Goal: Task Accomplishment & Management: Manage account settings

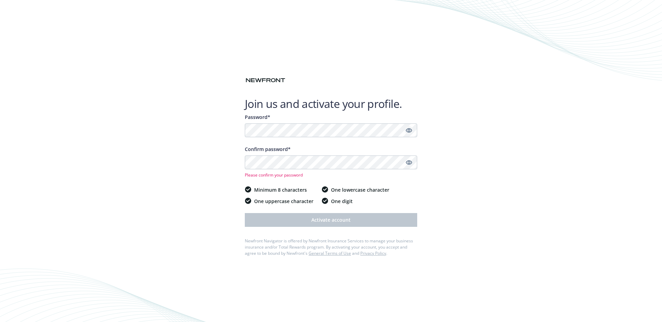
click at [410, 130] on icon "Show password" at bounding box center [409, 130] width 6 height 4
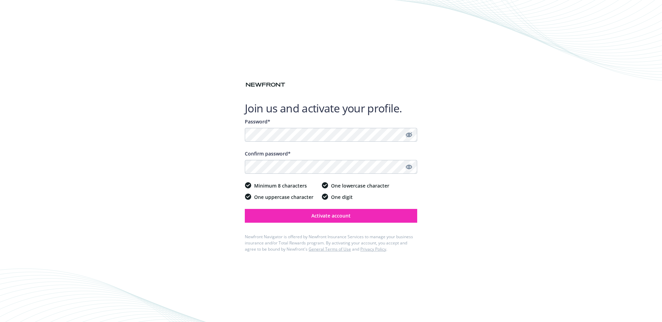
click at [405, 167] on link "Show password" at bounding box center [409, 167] width 8 height 8
click at [365, 217] on button "Activate account" at bounding box center [331, 216] width 172 height 14
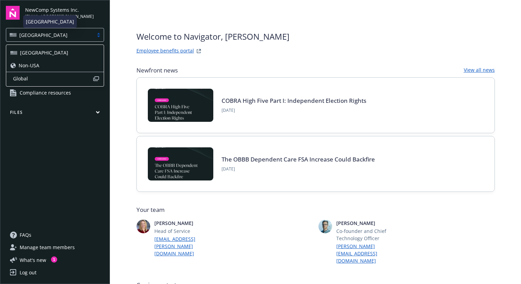
click at [57, 35] on div "[GEOGRAPHIC_DATA]" at bounding box center [50, 34] width 80 height 7
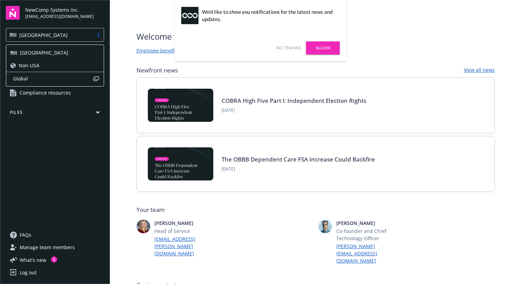
click at [99, 114] on button "Files" at bounding box center [55, 113] width 98 height 9
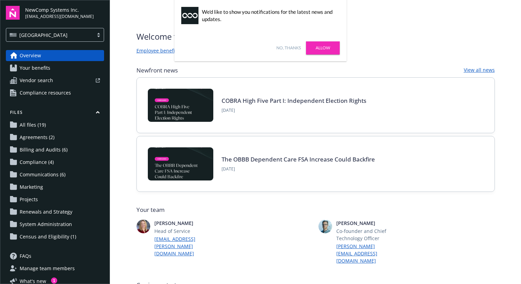
click at [96, 112] on icon "button" at bounding box center [98, 112] width 4 height 3
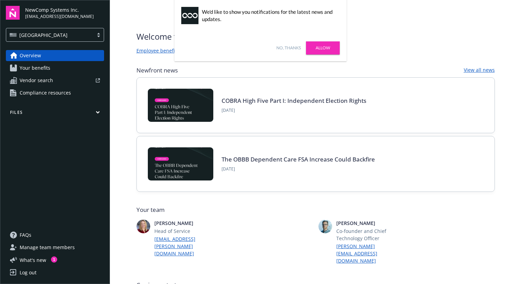
click at [52, 244] on span "Manage team members" at bounding box center [47, 247] width 55 height 11
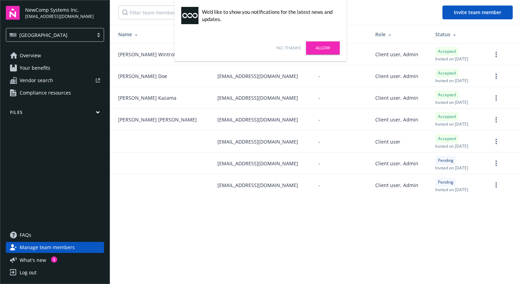
click at [286, 48] on link "No, thanks" at bounding box center [288, 48] width 24 height 6
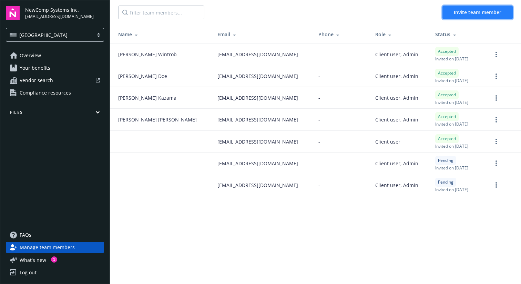
click at [472, 13] on span "Invite team member" at bounding box center [478, 12] width 48 height 7
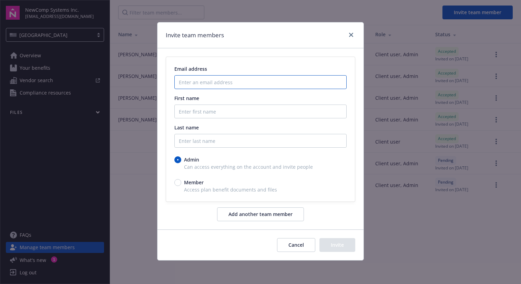
click at [212, 85] on input "Enter an email address" at bounding box center [260, 82] width 172 height 14
paste input "kentkouh+4kkcl@gmail.com"
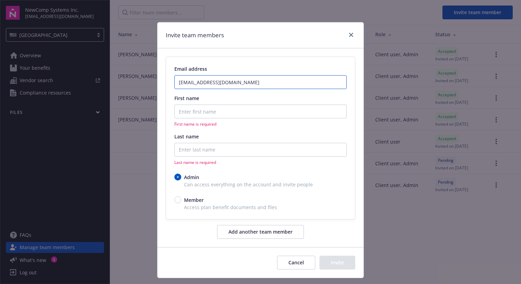
type input "kentkouh+4kkcl@gmail.com"
click at [211, 112] on input "First name" at bounding box center [260, 111] width 172 height 14
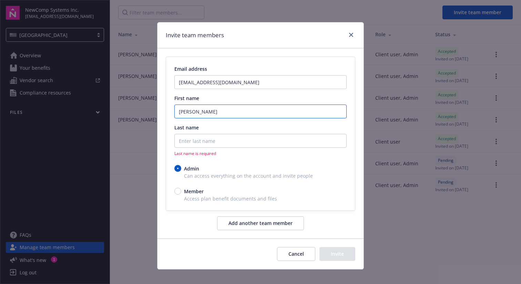
type input "Ken"
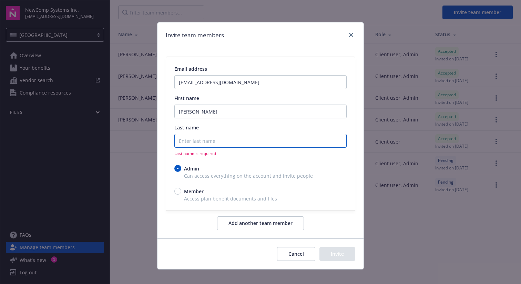
click at [210, 144] on input "Last name" at bounding box center [260, 141] width 172 height 14
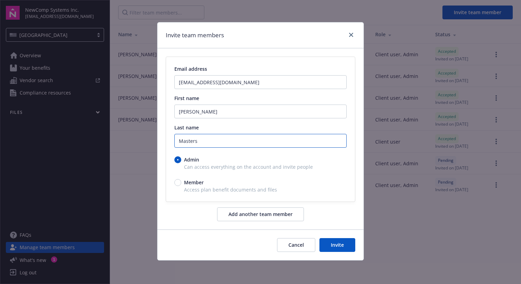
type input "Masters"
click at [191, 183] on span "Member" at bounding box center [194, 182] width 20 height 7
click at [181, 183] on input "Member" at bounding box center [177, 182] width 7 height 7
radio input "true"
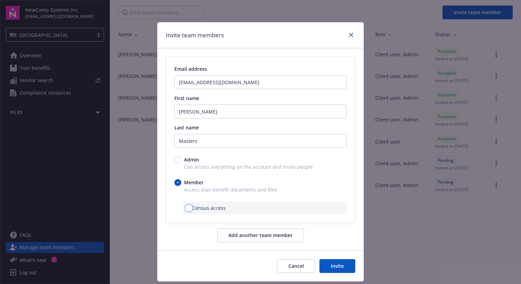
click at [187, 207] on input "checkbox" at bounding box center [188, 207] width 7 height 7
checkbox input "true"
drag, startPoint x: 328, startPoint y: 263, endPoint x: 338, endPoint y: 237, distance: 27.9
click at [338, 237] on form "Email address kentkouh+4kkcl@gmail.com First name Ken Last name Masters Admin C…" at bounding box center [261, 164] width 206 height 233
click at [335, 261] on button "Invite" at bounding box center [338, 266] width 36 height 14
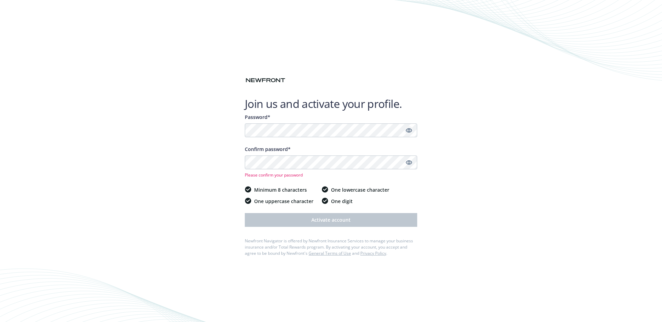
click at [411, 130] on icon "Show password" at bounding box center [409, 130] width 6 height 4
click at [226, 130] on div "Join us and activate your profile. Password* Confirm password* Please confirm y…" at bounding box center [331, 161] width 662 height 322
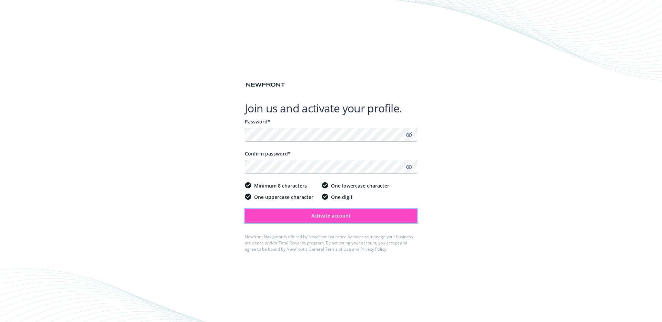
click at [325, 214] on span "Activate account" at bounding box center [330, 215] width 39 height 7
